Goal: Information Seeking & Learning: Compare options

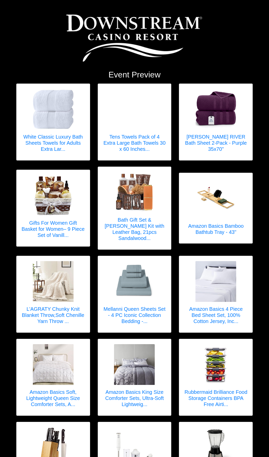
drag, startPoint x: 62, startPoint y: 140, endPoint x: 13, endPoint y: 132, distance: 49.8
click at [13, 131] on div "White Classic Luxury Bath Sheets Towels for Adults Extra Lar..." at bounding box center [53, 122] width 82 height 77
click at [62, 143] on h5 "White Classic Luxury Bath Sheets Towels for Adults Extra Lar..." at bounding box center [53, 143] width 63 height 18
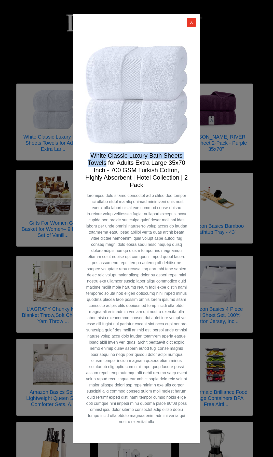
drag, startPoint x: 90, startPoint y: 160, endPoint x: 106, endPoint y: 166, distance: 18.0
click at [106, 166] on h4 "White Classic Luxury Bath Sheets Towels for Adults Extra Large 35x70 Inch - 700…" at bounding box center [136, 170] width 102 height 37
drag, startPoint x: 106, startPoint y: 166, endPoint x: 101, endPoint y: 166, distance: 5.3
copy h4 "White Classic Luxury Bath Sheets Towels"
click at [56, 60] on div "X White Classic Luxury Bath Sheets Towels for Adults Extra Large 35x70 Inch - 7…" at bounding box center [136, 228] width 273 height 457
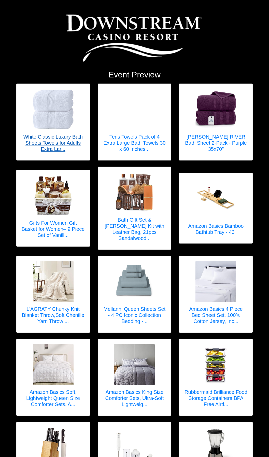
click at [52, 135] on h5 "White Classic Luxury Bath Sheets Towels for Adults Extra Lar..." at bounding box center [53, 143] width 63 height 18
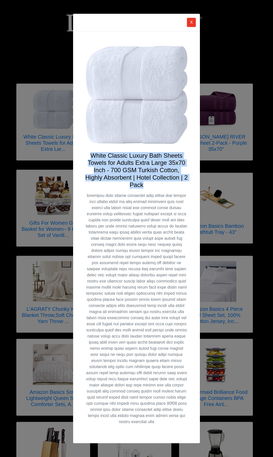
drag, startPoint x: 89, startPoint y: 157, endPoint x: 157, endPoint y: 186, distance: 73.5
click at [157, 186] on h4 "White Classic Luxury Bath Sheets Towels for Adults Extra Large 35x70 Inch - 700…" at bounding box center [136, 170] width 102 height 37
drag, startPoint x: 157, startPoint y: 186, endPoint x: 131, endPoint y: 170, distance: 30.5
copy h4 "White Classic Luxury Bath Sheets Towels for Adults Extra Large 35x70 Inch - 700…"
click at [193, 24] on button "X" at bounding box center [191, 22] width 9 height 9
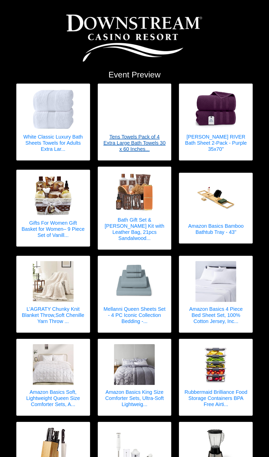
click at [136, 145] on h5 "Tens Towels Pack of 4 Extra Large Bath Towels 30 x 60 Inches..." at bounding box center [134, 143] width 63 height 18
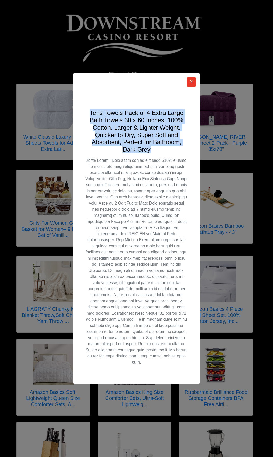
drag, startPoint x: 89, startPoint y: 115, endPoint x: 155, endPoint y: 150, distance: 74.0
click at [155, 150] on h4 "Tens Towels Pack of 4 Extra Large Bath Towels 30 x 60 Inches, 100% Cotton, Larg…" at bounding box center [136, 131] width 102 height 44
copy h4 "Tens Towels Pack of 4 Extra Large Bath Towels 30 x 60 Inches, 100% Cotton, Larg…"
click at [228, 141] on div "X Tens Towels Pack of 4 Extra Large Bath Towels 30 x 60 Inches, 100% Cotton, La…" at bounding box center [136, 228] width 273 height 457
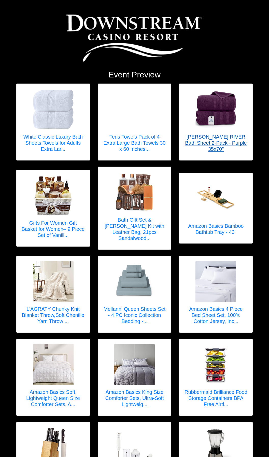
click at [211, 139] on h5 "[PERSON_NAME] RIVER Bath Sheet 2-Pack - Purple 35x70"" at bounding box center [215, 143] width 63 height 18
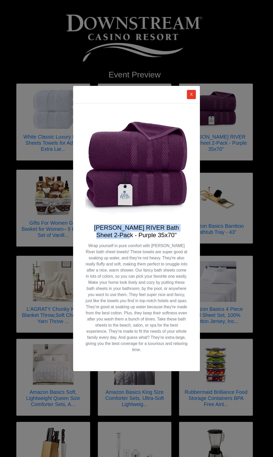
drag, startPoint x: 92, startPoint y: 227, endPoint x: 134, endPoint y: 235, distance: 42.8
click at [134, 235] on h4 "[PERSON_NAME] RIVER Bath Sheet 2-Pack - Purple 35x70"" at bounding box center [136, 231] width 102 height 15
copy h4 "DAN RIVER Bath Sheet 2-Pack - Purple"
click at [53, 153] on div "X DAN RIVER Bath Sheet 2-Pack - Purple 35x70"" at bounding box center [136, 228] width 273 height 457
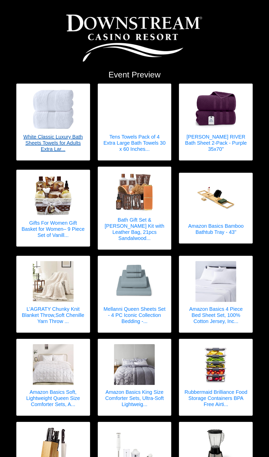
click at [58, 146] on h5 "White Classic Luxury Bath Sheets Towels for Adults Extra Lar..." at bounding box center [53, 143] width 63 height 18
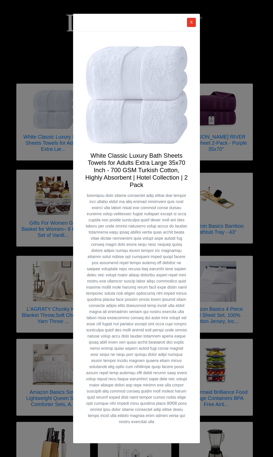
click at [210, 127] on div "X White Classic Luxury Bath Sheets Towels for Adults Extra Large 35x70 Inch - 7…" at bounding box center [136, 228] width 273 height 457
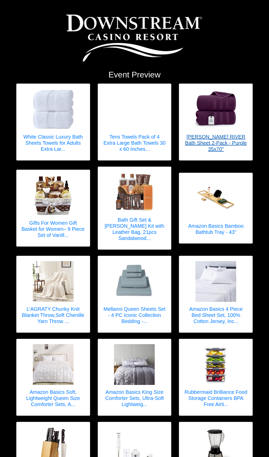
click at [216, 139] on h5 "[PERSON_NAME] RIVER Bath Sheet 2-Pack - Purple 35x70"" at bounding box center [215, 143] width 63 height 18
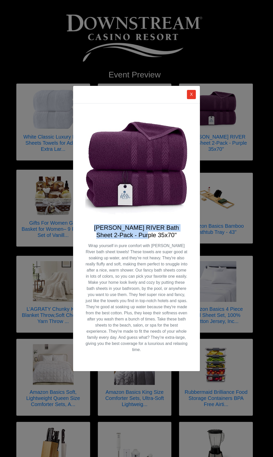
drag, startPoint x: 141, startPoint y: 232, endPoint x: 90, endPoint y: 226, distance: 52.1
click at [90, 226] on h4 "[PERSON_NAME] RIVER Bath Sheet 2-Pack - Purple 35x70"" at bounding box center [136, 231] width 102 height 15
copy h4 "[PERSON_NAME] RIVER Bath Sheet 2-Pack - Purple 35x70""
click at [246, 183] on div "X DAN RIVER Bath Sheet 2-Pack - Purple 35x70"" at bounding box center [136, 228] width 273 height 457
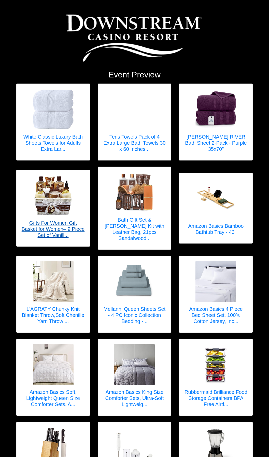
click at [59, 220] on h5 "Gifts For Women Gift Basket for Women– 9 Piece Set of Vanill..." at bounding box center [53, 229] width 63 height 18
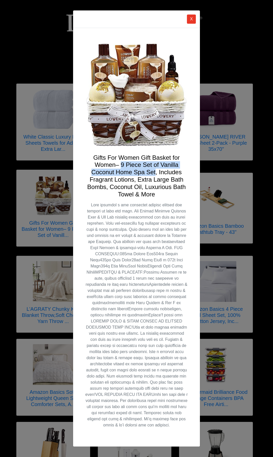
drag, startPoint x: 120, startPoint y: 167, endPoint x: 155, endPoint y: 174, distance: 35.4
click at [155, 174] on h4 "Gifts For Women Gift Basket for Women– 9 Piece Set of Vanilla Coconut Home Spa …" at bounding box center [136, 176] width 102 height 44
copy h4 "9 Piece Set of Vanilla Coconut Home Spa Set"
drag, startPoint x: 120, startPoint y: 169, endPoint x: 112, endPoint y: 164, distance: 9.6
click at [120, 169] on h4 "Gifts For Women Gift Basket for Women– 9 Piece Set of Vanilla Coconut Home Spa …" at bounding box center [136, 176] width 102 height 44
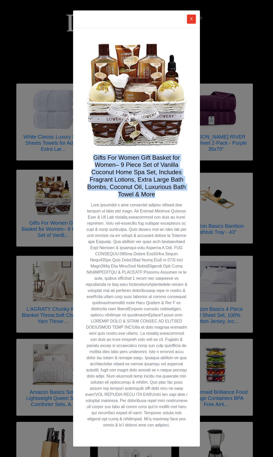
drag, startPoint x: 93, startPoint y: 159, endPoint x: 158, endPoint y: 196, distance: 75.1
click at [158, 196] on h4 "Gifts For Women Gift Basket for Women– 9 Piece Set of Vanilla Coconut Home Spa …" at bounding box center [136, 176] width 102 height 44
copy h4 "Gifts For Women Gift Basket for Women– 9 Piece Set of Vanilla Coconut Home Spa …"
click at [242, 185] on div "X Gifts For Women Gift Basket for Women– 9 Piece Set of Vanilla Coconut Home Sp…" at bounding box center [136, 228] width 273 height 457
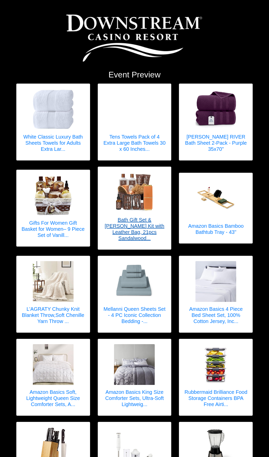
click at [124, 225] on h5 "Bath Gift Set & [PERSON_NAME] Kit with Leather Bag, 21pcs Sandalwood..." at bounding box center [134, 229] width 63 height 24
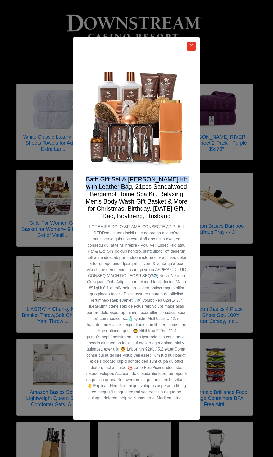
drag, startPoint x: 120, startPoint y: 190, endPoint x: 87, endPoint y: 182, distance: 33.9
click at [87, 182] on h4 "Bath Gift Set & [PERSON_NAME] Kit with Leather Bag, 21pcs Sandalwood Bergamot H…" at bounding box center [136, 198] width 102 height 44
copy h4 "Bath Gift Set & Beard Kit with Leather Bag, 21pcs"
drag, startPoint x: 73, startPoint y: 182, endPoint x: 81, endPoint y: 182, distance: 7.7
click at [73, 182] on div "Bath Gift Set & [PERSON_NAME] Kit with Leather Bag, 21pcs Sandalwood Bergamot H…" at bounding box center [136, 237] width 127 height 365
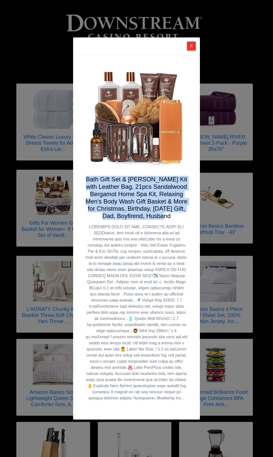
drag, startPoint x: 86, startPoint y: 182, endPoint x: 186, endPoint y: 221, distance: 108.0
click at [186, 220] on h4 "Bath Gift Set & [PERSON_NAME] Kit with Leather Bag, 21pcs Sandalwood Bergamot H…" at bounding box center [136, 198] width 102 height 44
copy h4 "Bath Gift Set & [PERSON_NAME] Kit with Leather Bag, 21pcs Sandalwood Bergamot H…"
click at [244, 193] on div "X Bath Gift Set & Beard Kit with Leather Bag, 21pcs Sandalwood Bergamot Home Sp…" at bounding box center [136, 228] width 273 height 457
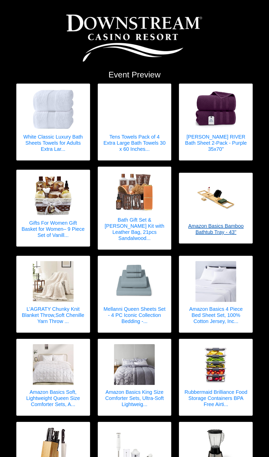
click at [207, 224] on h5 "Amazon Basics Bamboo Bathtub Tray - 43"" at bounding box center [215, 229] width 63 height 12
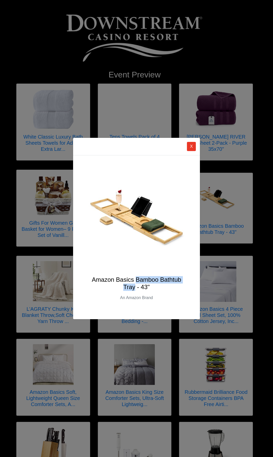
drag, startPoint x: 135, startPoint y: 288, endPoint x: 137, endPoint y: 280, distance: 8.0
click at [137, 280] on h4 "Amazon Basics Bamboo Bathtub Tray - 43"" at bounding box center [136, 283] width 102 height 15
click at [138, 283] on h4 "Amazon Basics Bamboo Bathtub Tray - 43"" at bounding box center [136, 283] width 102 height 15
drag, startPoint x: 150, startPoint y: 287, endPoint x: 92, endPoint y: 276, distance: 58.8
click at [92, 276] on h4 "Amazon Basics Bamboo Bathtub Tray - 43"" at bounding box center [136, 283] width 102 height 15
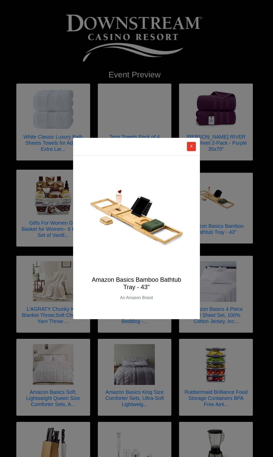
click at [62, 297] on div "X Amazon Basics Bamboo Bathtub Tray - 43" An Amazon Brand" at bounding box center [136, 228] width 273 height 457
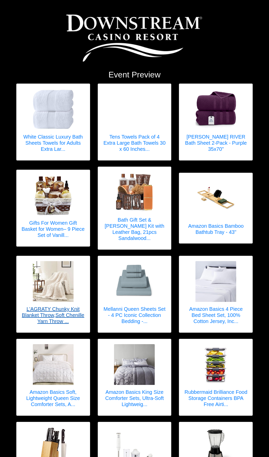
click at [57, 312] on h5 "L'AGRATY Chunky Knit Blanket Throw,Soft Chenille Yarn Throw ..." at bounding box center [53, 315] width 63 height 18
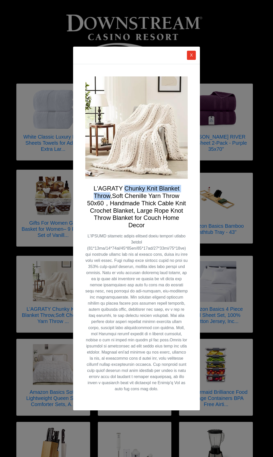
drag, startPoint x: 125, startPoint y: 188, endPoint x: 111, endPoint y: 198, distance: 17.7
click at [111, 198] on h4 "L'AGRATY Chunky Knit Blanket Throw,Soft Chenille Yarn Throw 50x60，Handmade Thic…" at bounding box center [136, 207] width 102 height 44
drag, startPoint x: 111, startPoint y: 198, endPoint x: 102, endPoint y: 196, distance: 8.9
click at [116, 221] on h4 "L'AGRATY Chunky Knit Blanket Throw,Soft Chenille Yarn Throw 50x60，Handmade Thic…" at bounding box center [136, 207] width 102 height 44
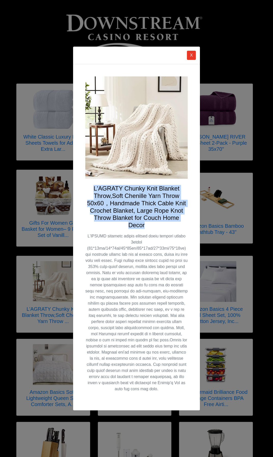
drag, startPoint x: 93, startPoint y: 189, endPoint x: 167, endPoint y: 225, distance: 82.0
click at [167, 225] on h4 "L'AGRATY Chunky Knit Blanket Throw,Soft Chenille Yarn Throw 50x60，Handmade Thic…" at bounding box center [136, 207] width 102 height 44
click at [235, 206] on div "X L'AGRATY Chunky Knit Blanket Throw,Soft Chenille Yarn Throw 50x60，Handmade Th…" at bounding box center [136, 228] width 273 height 457
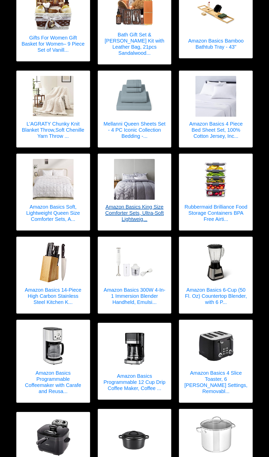
scroll to position [183, 0]
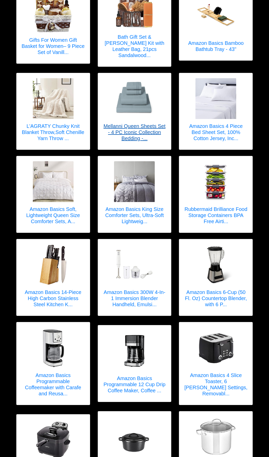
click at [131, 123] on h5 "Mellanni Queen Sheets Set - 4 PC Iconic Collection Bedding -..." at bounding box center [134, 132] width 63 height 18
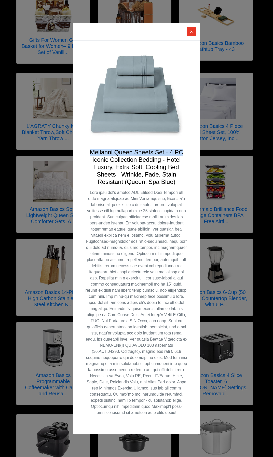
drag, startPoint x: 89, startPoint y: 152, endPoint x: 182, endPoint y: 152, distance: 92.5
click at [182, 152] on h4 "Mellanni Queen Sheets Set - 4 PC Iconic Collection Bedding - Hotel Luxury, Extr…" at bounding box center [136, 167] width 102 height 37
click at [159, 152] on h4 "Mellanni Queen Sheets Set - 4 PC Iconic Collection Bedding - Hotel Luxury, Extr…" at bounding box center [136, 167] width 102 height 37
drag, startPoint x: 165, startPoint y: 153, endPoint x: 91, endPoint y: 153, distance: 74.4
click at [91, 153] on h4 "Mellanni Queen Sheets Set - 4 PC Iconic Collection Bedding - Hotel Luxury, Extr…" at bounding box center [136, 167] width 102 height 37
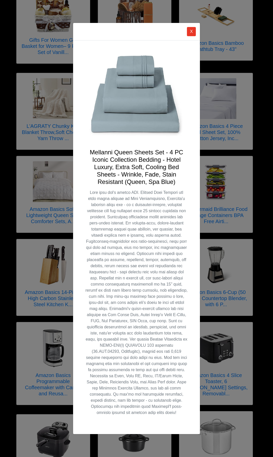
click at [115, 167] on h4 "Mellanni Queen Sheets Set - 4 PC Iconic Collection Bedding - Hotel Luxury, Extr…" at bounding box center [136, 167] width 102 height 37
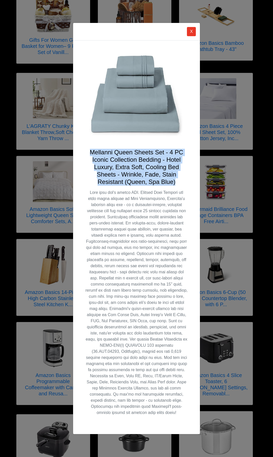
drag, startPoint x: 89, startPoint y: 151, endPoint x: 177, endPoint y: 181, distance: 93.0
click at [177, 181] on h4 "Mellanni Queen Sheets Set - 4 PC Iconic Collection Bedding - Hotel Luxury, Extr…" at bounding box center [136, 167] width 102 height 37
click at [190, 34] on button "X" at bounding box center [191, 31] width 9 height 9
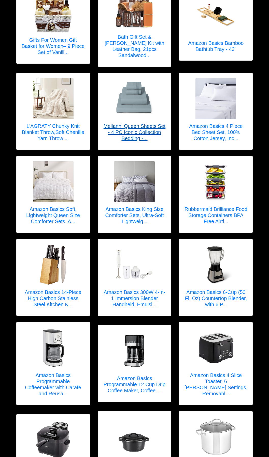
click at [138, 124] on h5 "Mellanni Queen Sheets Set - 4 PC Iconic Collection Bedding -..." at bounding box center [134, 132] width 63 height 18
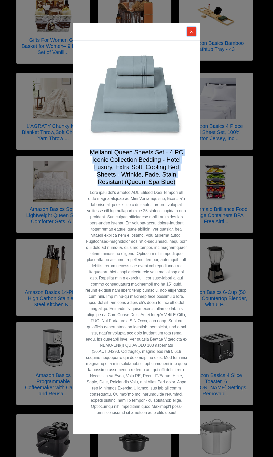
click at [190, 31] on button "X" at bounding box center [191, 31] width 9 height 9
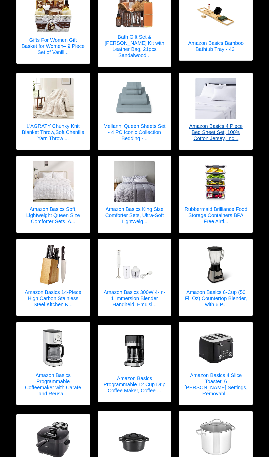
click at [212, 123] on h5 "Amazon Basics 4 Piece Bed Sheet Set, 100% Cotton Jersey, Inc..." at bounding box center [215, 132] width 63 height 18
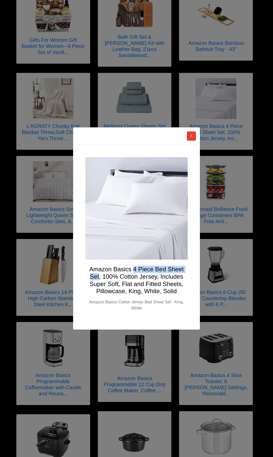
drag, startPoint x: 134, startPoint y: 268, endPoint x: 100, endPoint y: 276, distance: 35.0
click at [100, 276] on h4 "Amazon Basics 4 Piece Bed Sheet Set, 100% Cotton Jersey, Includes Super Soft, F…" at bounding box center [136, 280] width 102 height 29
drag, startPoint x: 100, startPoint y: 276, endPoint x: 97, endPoint y: 276, distance: 3.1
click at [191, 138] on button "X" at bounding box center [191, 135] width 9 height 9
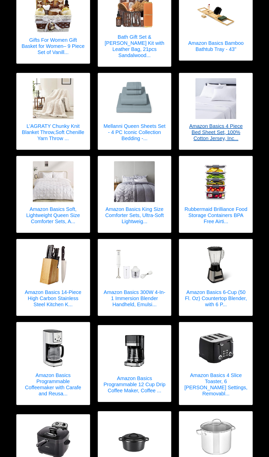
click at [203, 129] on h5 "Amazon Basics 4 Piece Bed Sheet Set, 100% Cotton Jersey, Inc..." at bounding box center [215, 132] width 63 height 18
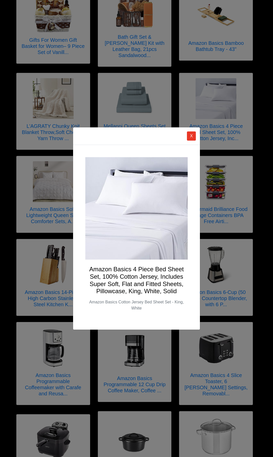
click at [90, 272] on h4 "Amazon Basics 4 Piece Bed Sheet Set, 100% Cotton Jersey, Includes Super Soft, F…" at bounding box center [136, 280] width 102 height 29
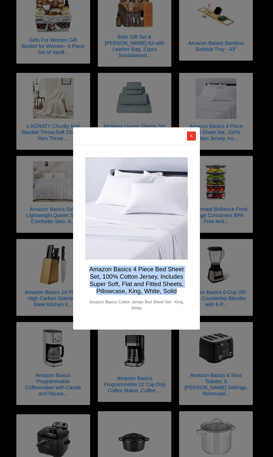
drag, startPoint x: 90, startPoint y: 269, endPoint x: 180, endPoint y: 292, distance: 93.2
click at [180, 292] on h4 "Amazon Basics 4 Piece Bed Sheet Set, 100% Cotton Jersey, Includes Super Soft, F…" at bounding box center [136, 280] width 102 height 29
drag, startPoint x: 180, startPoint y: 292, endPoint x: 149, endPoint y: 278, distance: 34.1
click at [192, 135] on button "X" at bounding box center [191, 135] width 9 height 9
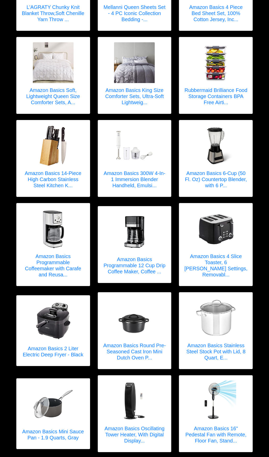
scroll to position [310, 0]
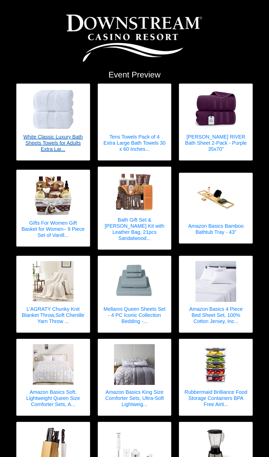
click at [58, 145] on h5 "White Classic Luxury Bath Sheets Towels for Adults Extra Lar..." at bounding box center [53, 143] width 63 height 18
